Goal: Submit feedback/report problem

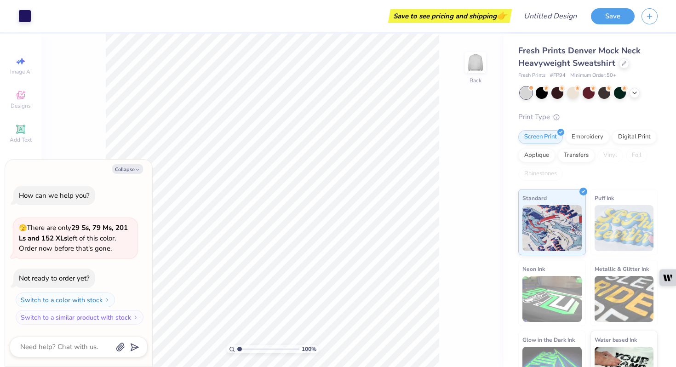
click at [96, 110] on div "100 % Back" at bounding box center [272, 200] width 462 height 333
click at [125, 170] on button "Collapse" at bounding box center [127, 169] width 31 height 10
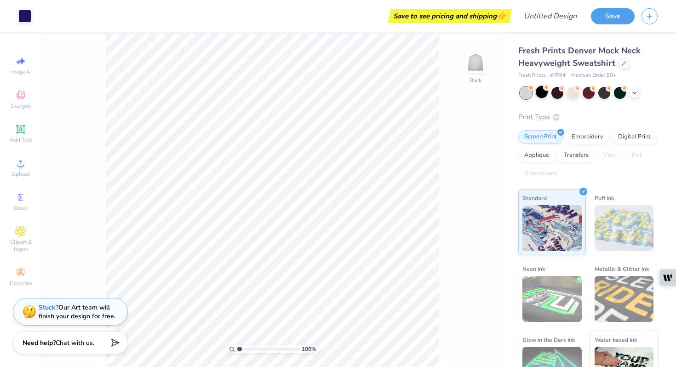
click at [543, 95] on div at bounding box center [541, 92] width 12 height 12
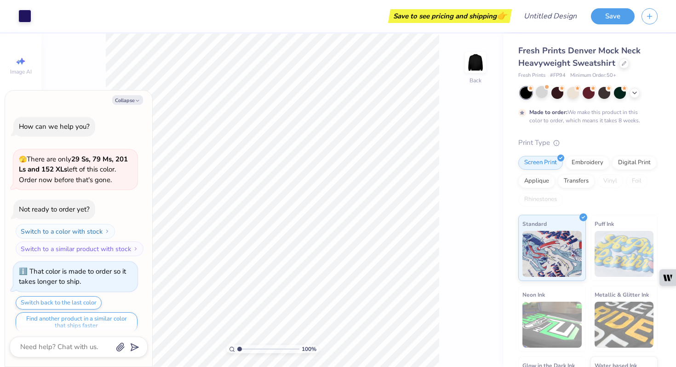
scroll to position [7, 0]
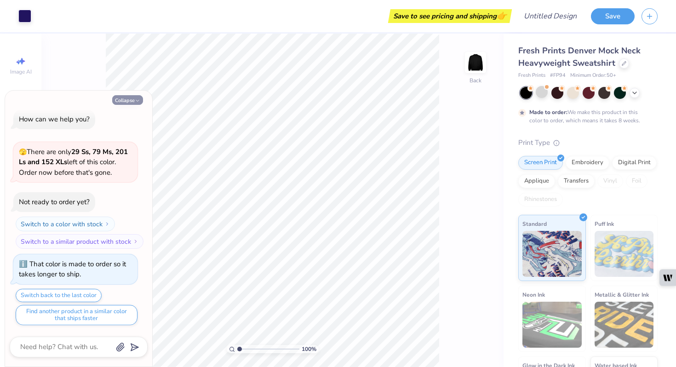
click at [132, 97] on button "Collapse" at bounding box center [127, 100] width 31 height 10
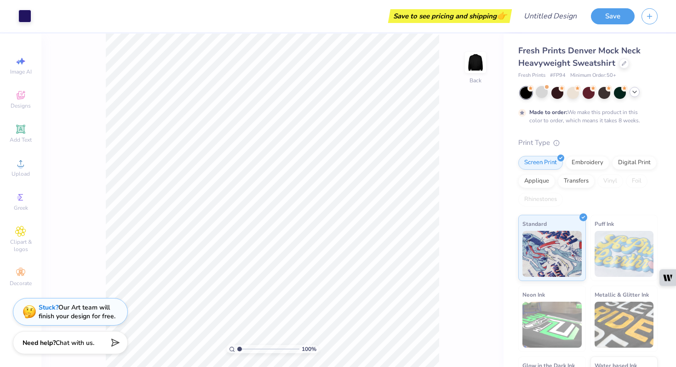
click at [634, 91] on icon at bounding box center [634, 91] width 7 height 7
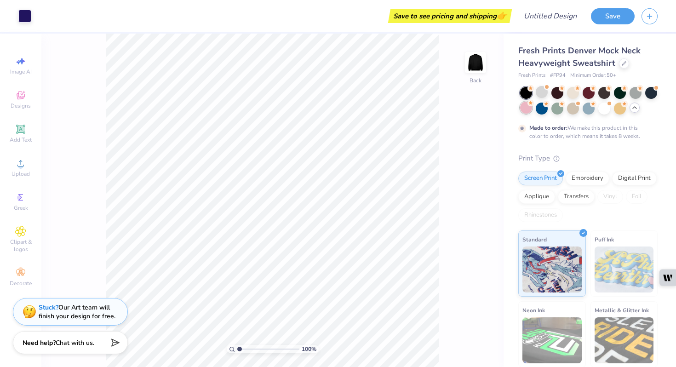
click at [524, 110] on div at bounding box center [526, 108] width 12 height 12
click at [609, 108] on div at bounding box center [604, 108] width 12 height 12
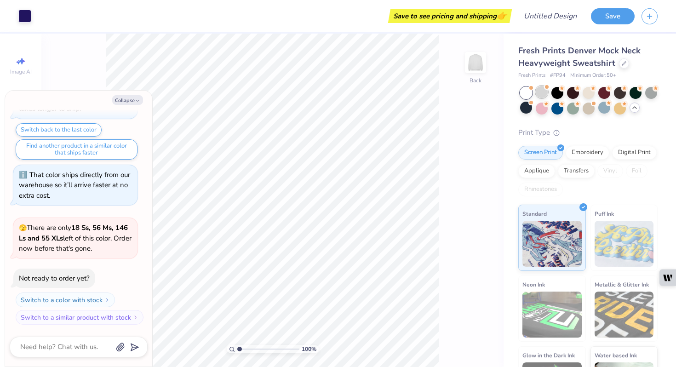
click at [539, 91] on div at bounding box center [541, 92] width 12 height 12
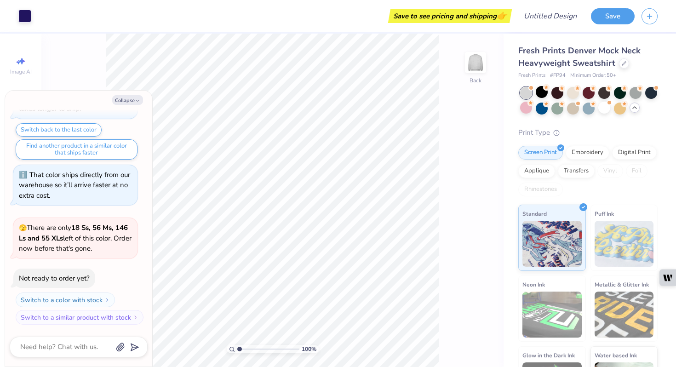
scroll to position [292, 0]
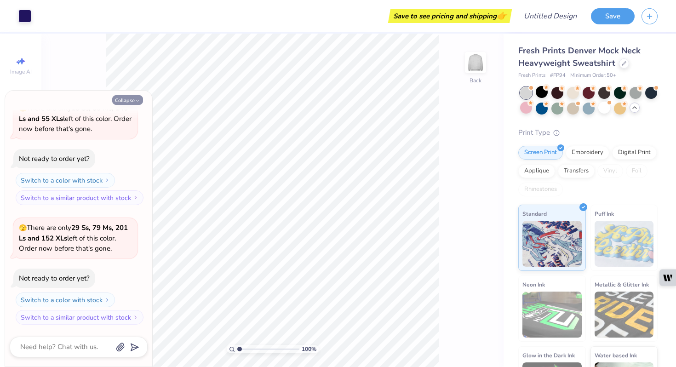
click at [123, 101] on button "Collapse" at bounding box center [127, 100] width 31 height 10
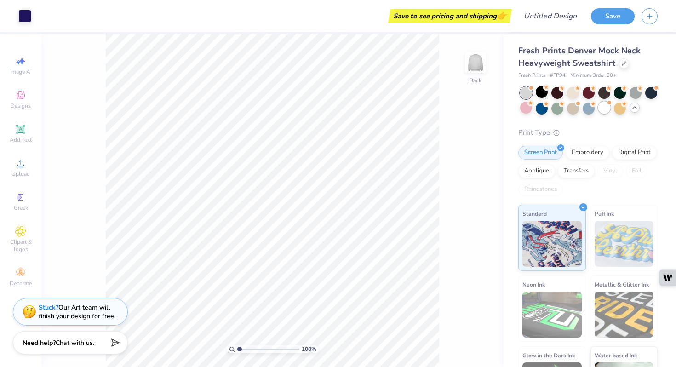
click at [606, 108] on div at bounding box center [604, 108] width 12 height 12
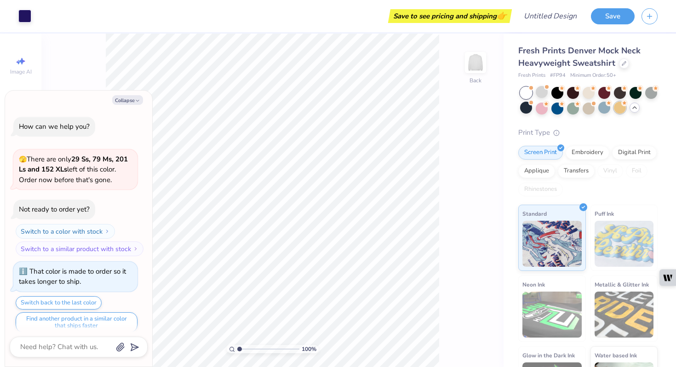
scroll to position [412, 0]
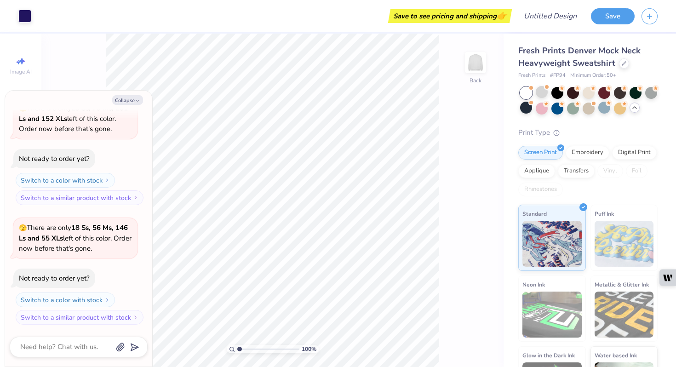
click at [124, 107] on div "Collapse How can we help you? 🫣 There are only 29 Ss, 79 Ms, 201 Ls and 152 XLs…" at bounding box center [78, 229] width 147 height 276
click at [123, 102] on button "Collapse" at bounding box center [127, 100] width 31 height 10
type textarea "x"
